Goal: Subscribe to service/newsletter

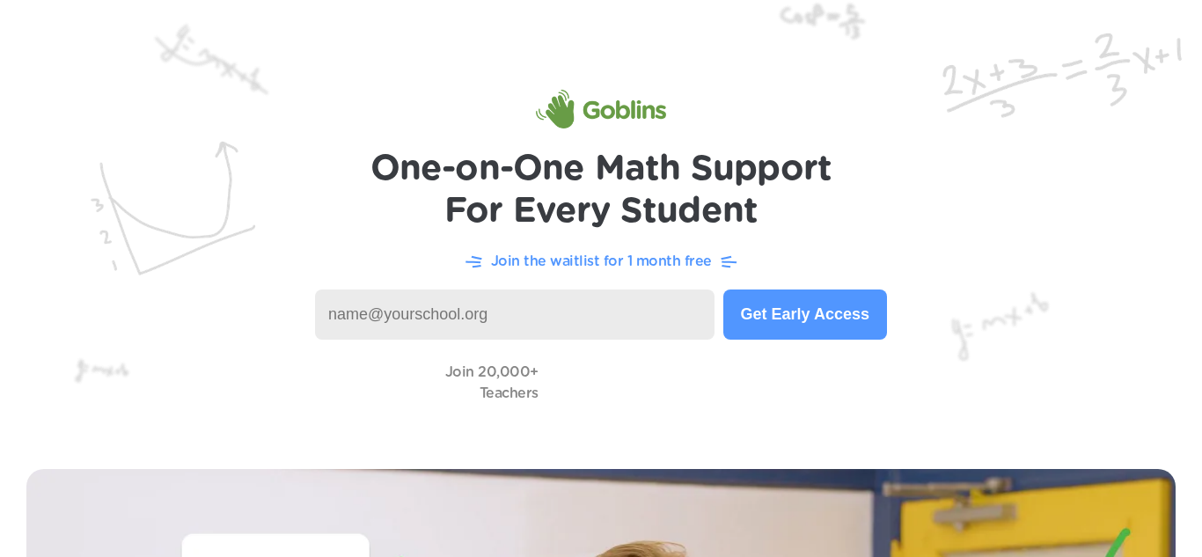
click at [495, 323] on input at bounding box center [514, 314] width 399 height 50
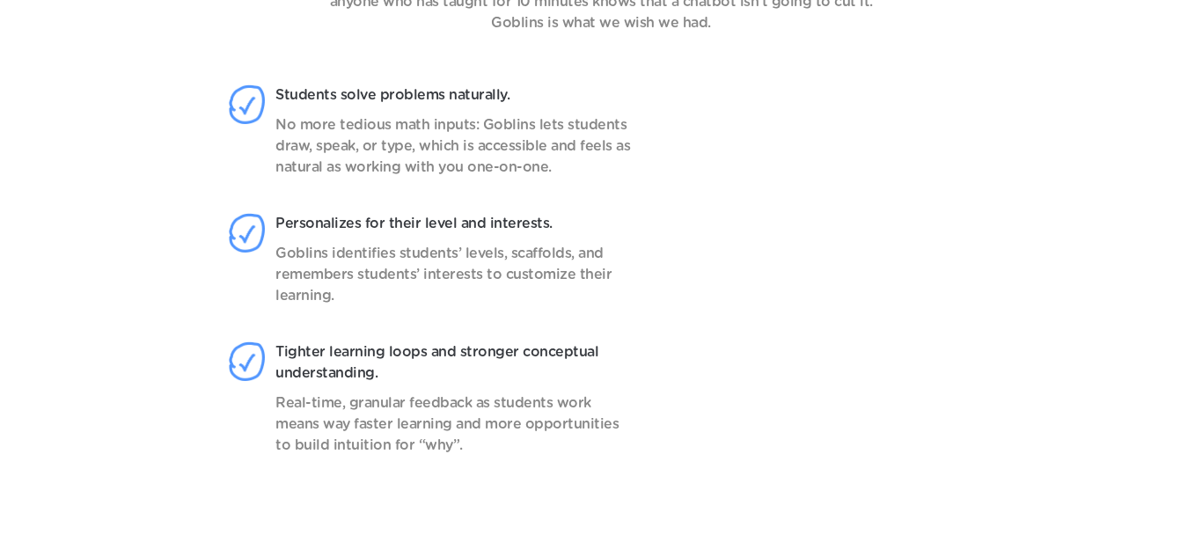
scroll to position [1453, 0]
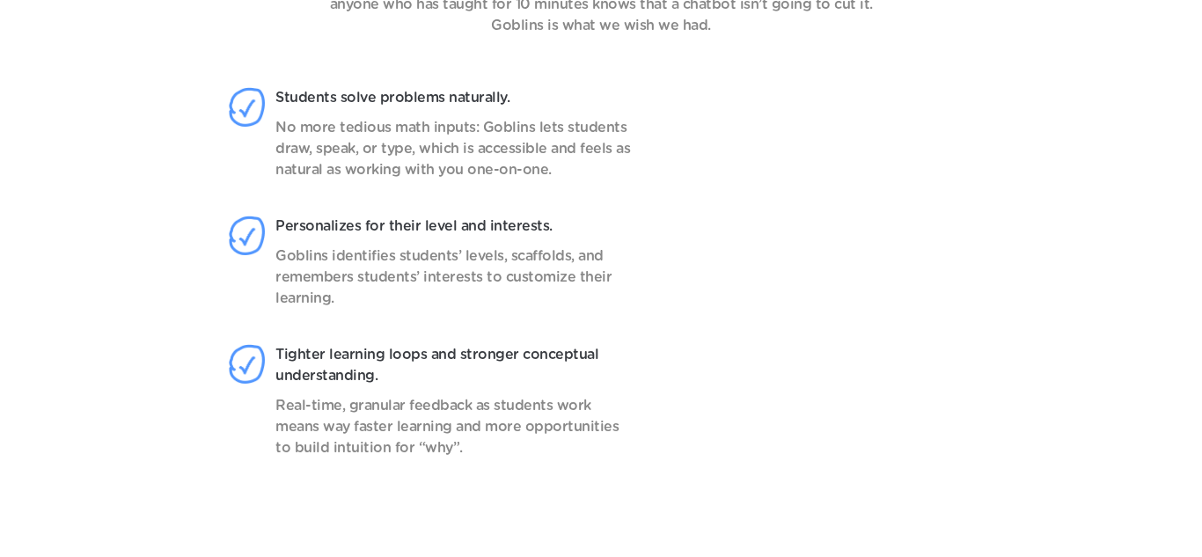
click at [829, 479] on video at bounding box center [836, 290] width 278 height 439
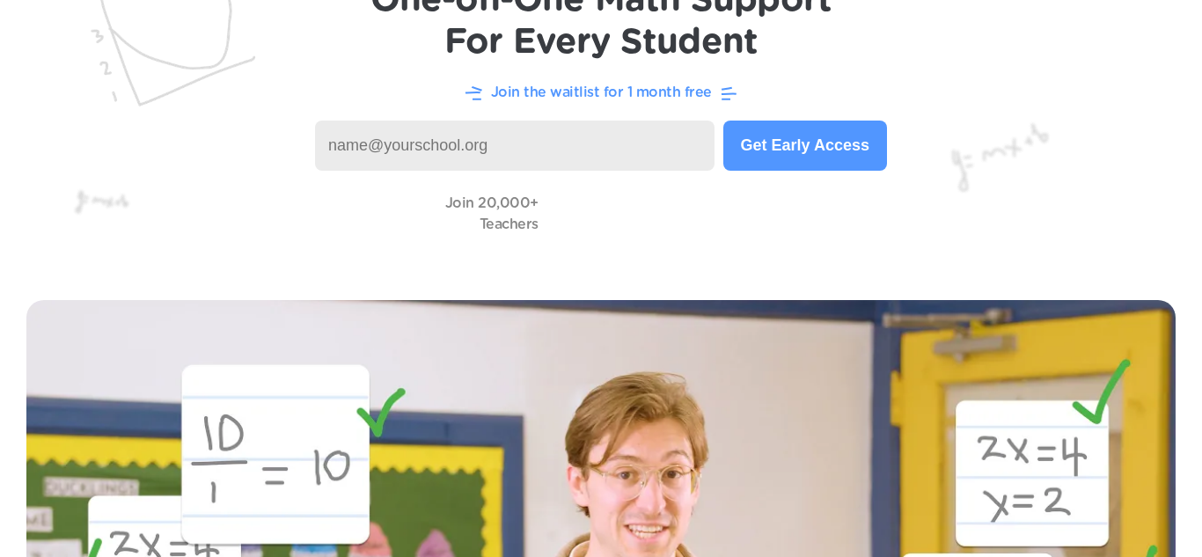
scroll to position [0, 0]
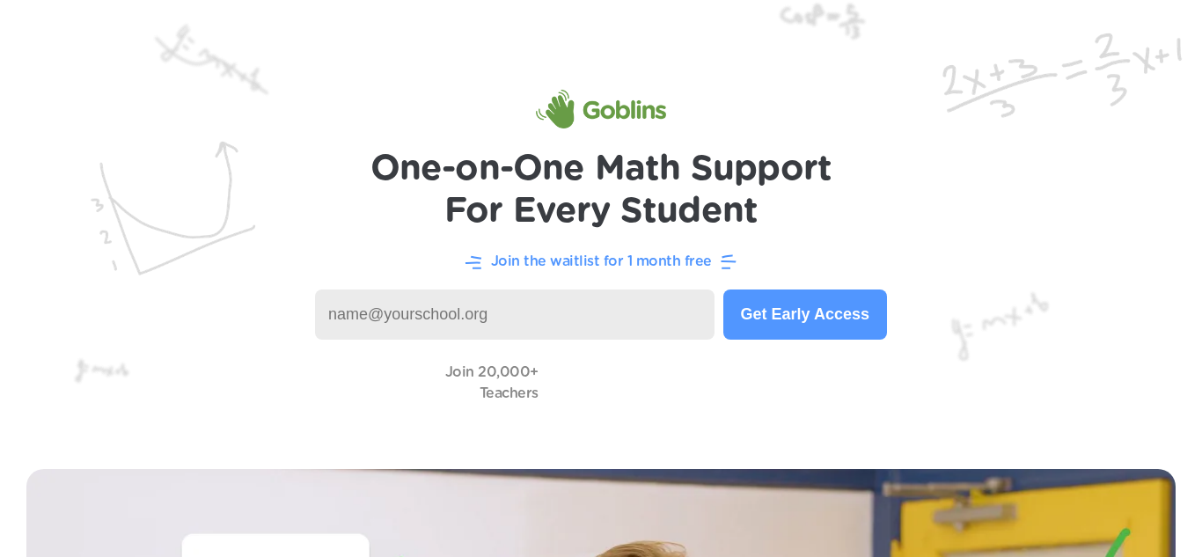
click at [632, 318] on input at bounding box center [514, 314] width 399 height 50
click at [823, 308] on button "Get Early Access" at bounding box center [805, 314] width 164 height 50
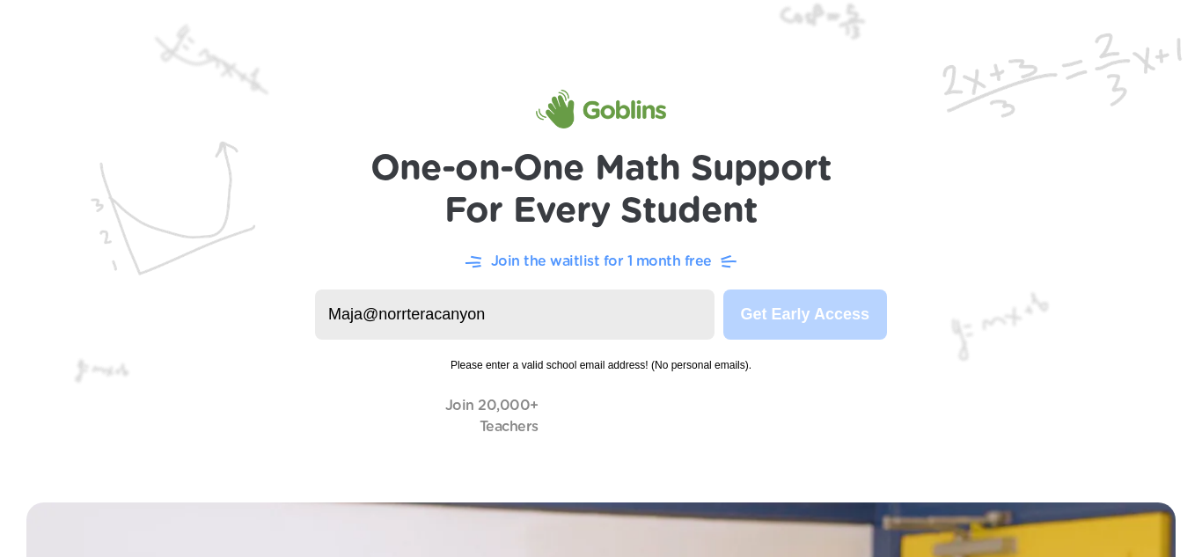
click at [523, 306] on input "Maja@norrteracanyon" at bounding box center [514, 314] width 399 height 50
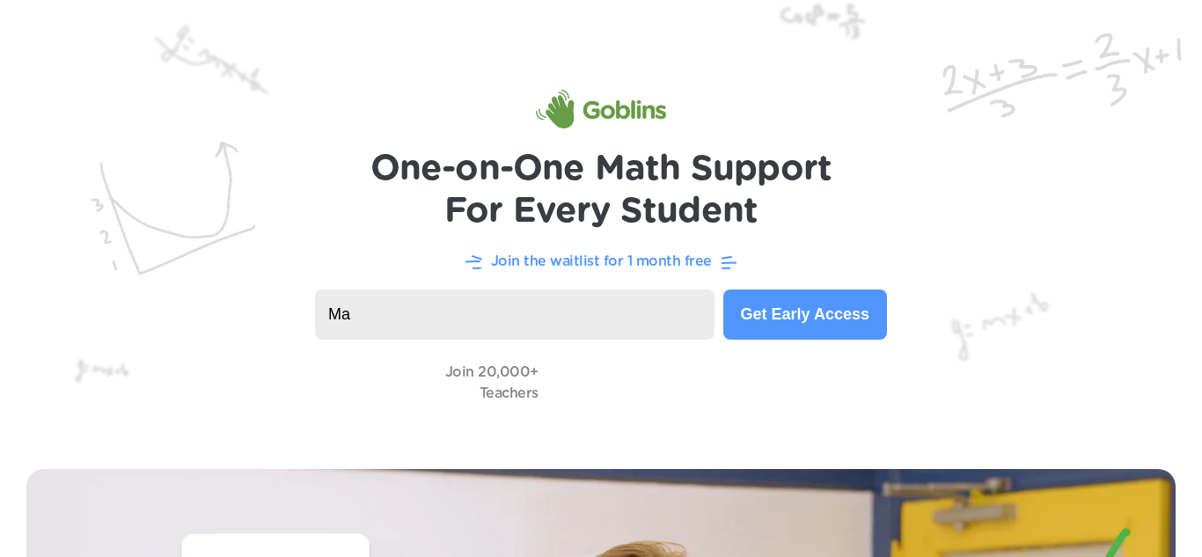
type input "M"
click at [561, 304] on input at bounding box center [514, 314] width 399 height 50
type input "037181"
click at [826, 301] on button "Get Early Access" at bounding box center [805, 314] width 164 height 50
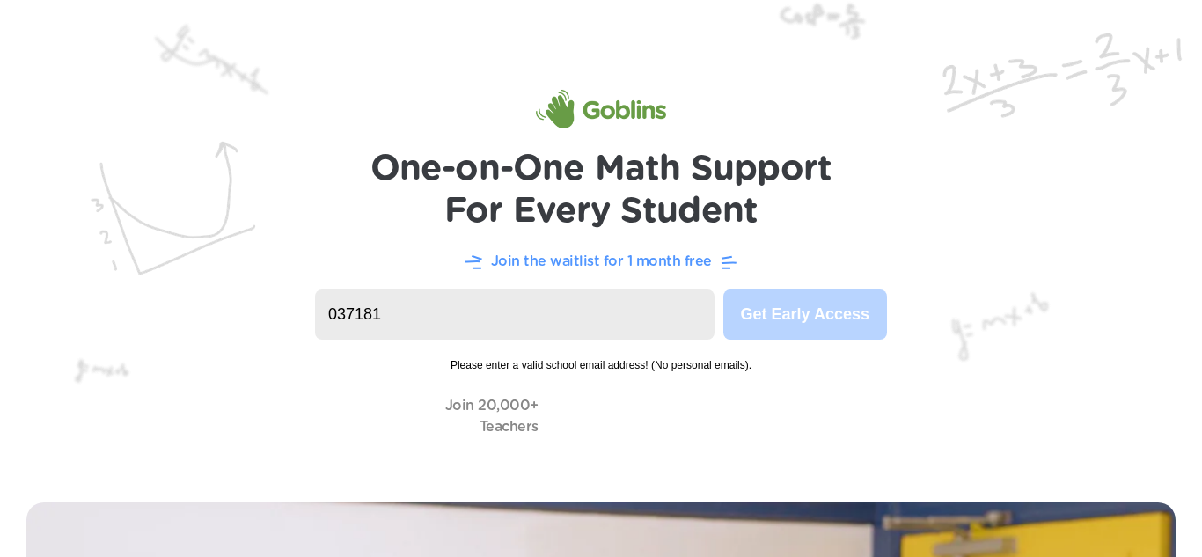
click at [780, 272] on img at bounding box center [601, 238] width 1202 height 476
click at [810, 274] on img at bounding box center [601, 238] width 1202 height 476
click at [1160, 428] on div "Join 20,000+ Teachers" at bounding box center [600, 416] width 1131 height 50
click at [955, 384] on img at bounding box center [601, 238] width 1202 height 476
